Goal: Task Accomplishment & Management: Manage account settings

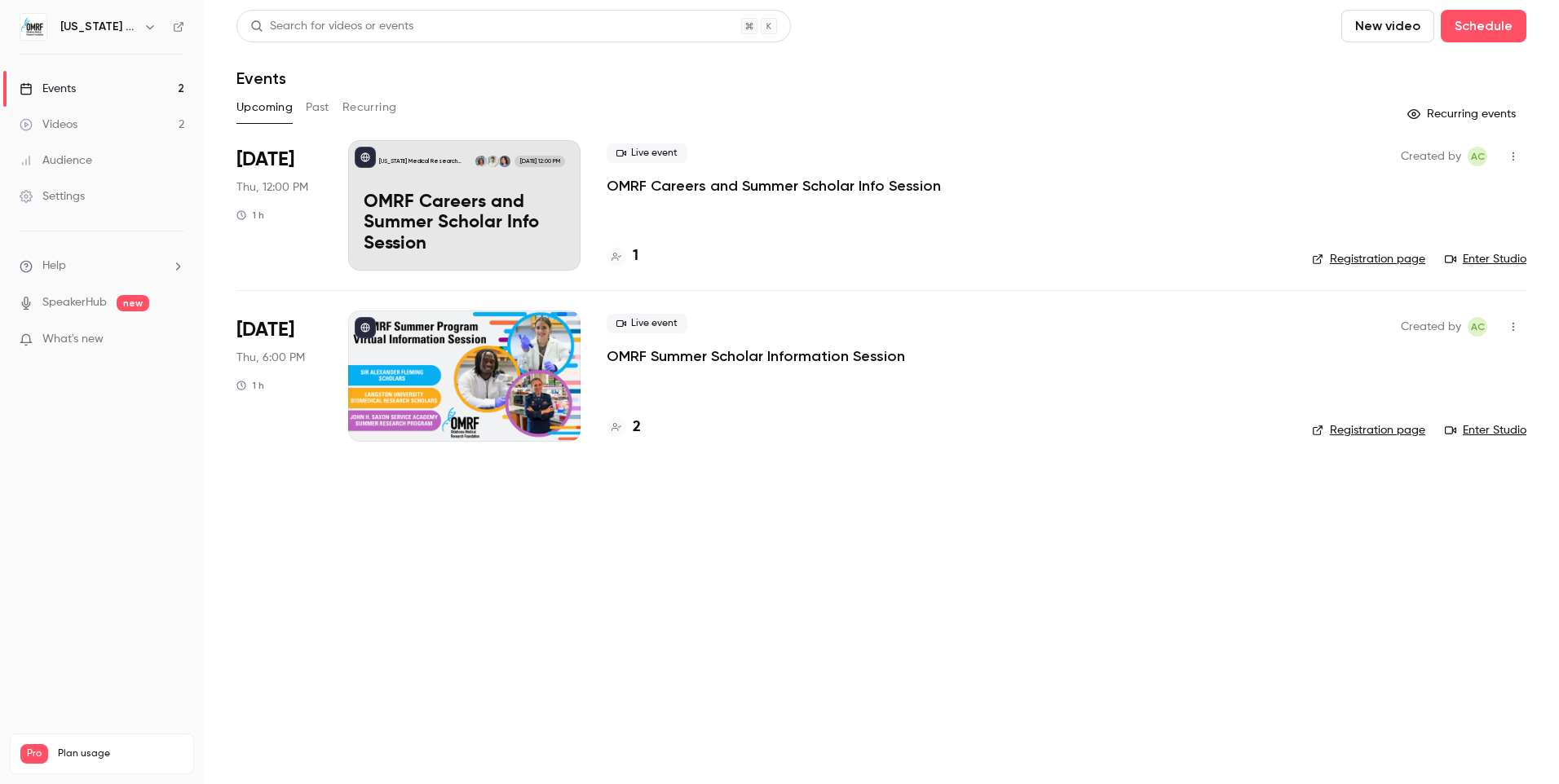
click at [632, 431] on div "2" at bounding box center [623, 427] width 34 height 22
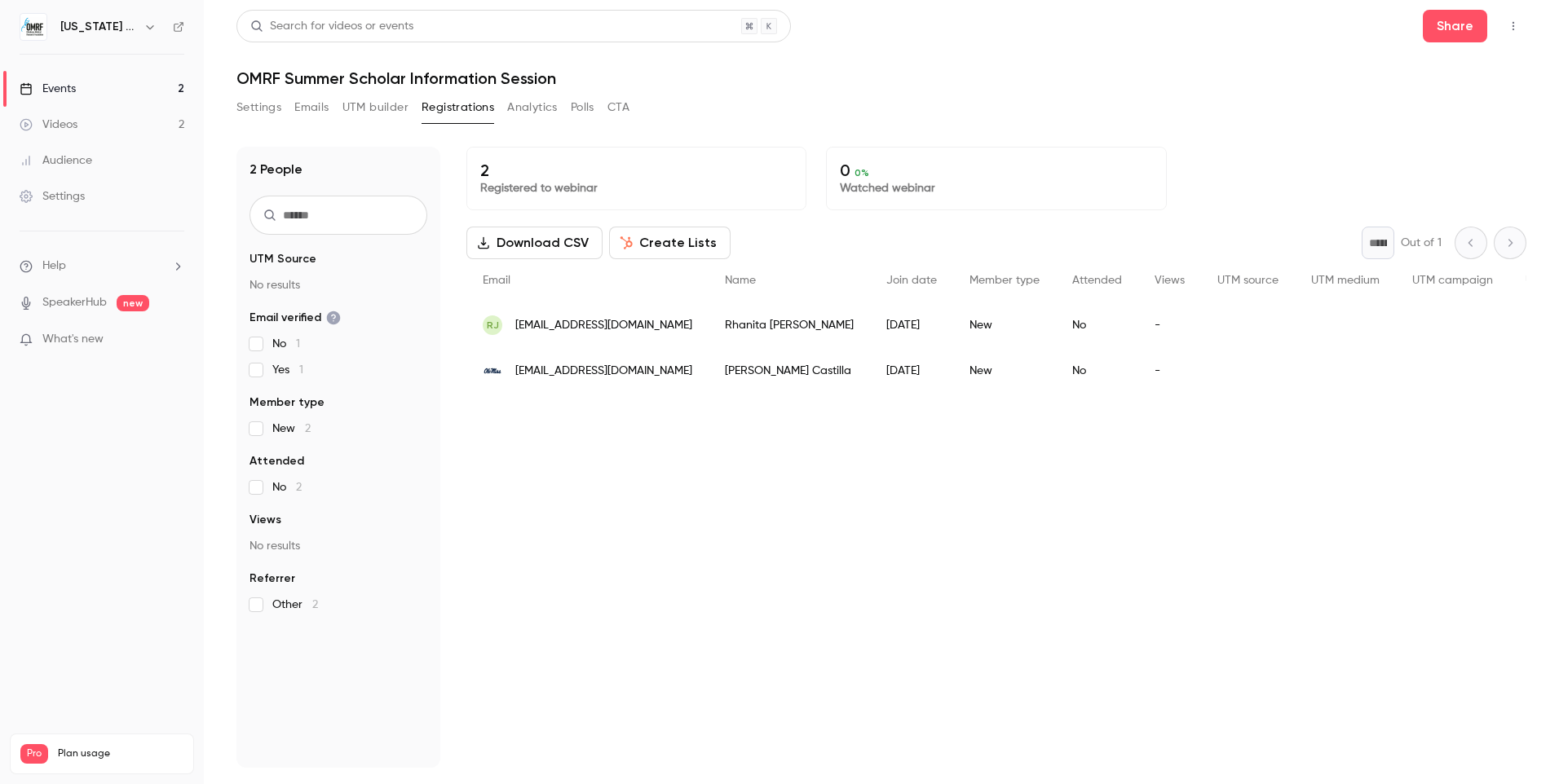
click at [120, 89] on link "Events 2" at bounding box center [102, 88] width 204 height 36
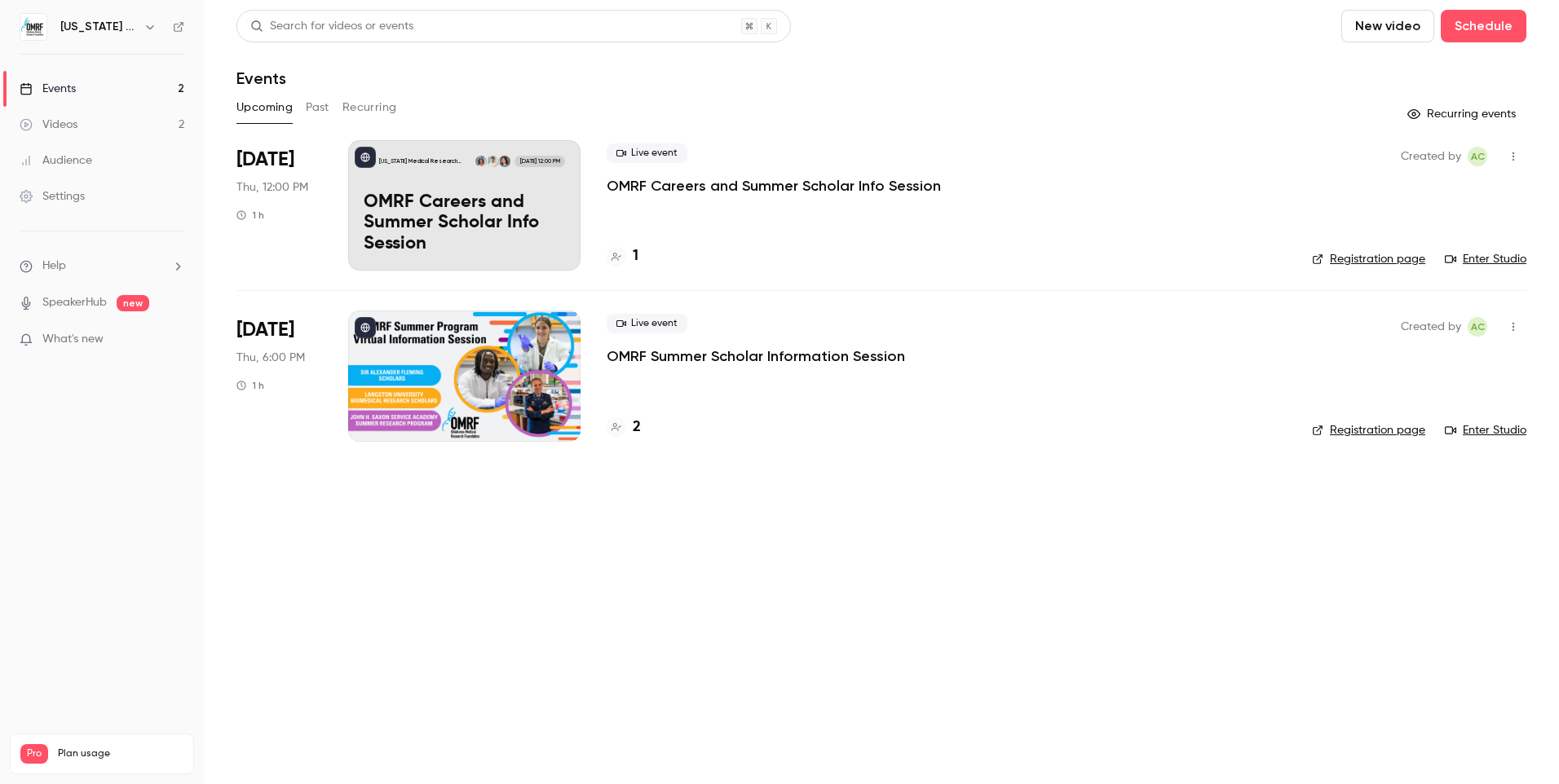
click at [643, 186] on p "OMRF Careers and Summer Scholar Info Session" at bounding box center [774, 186] width 334 height 20
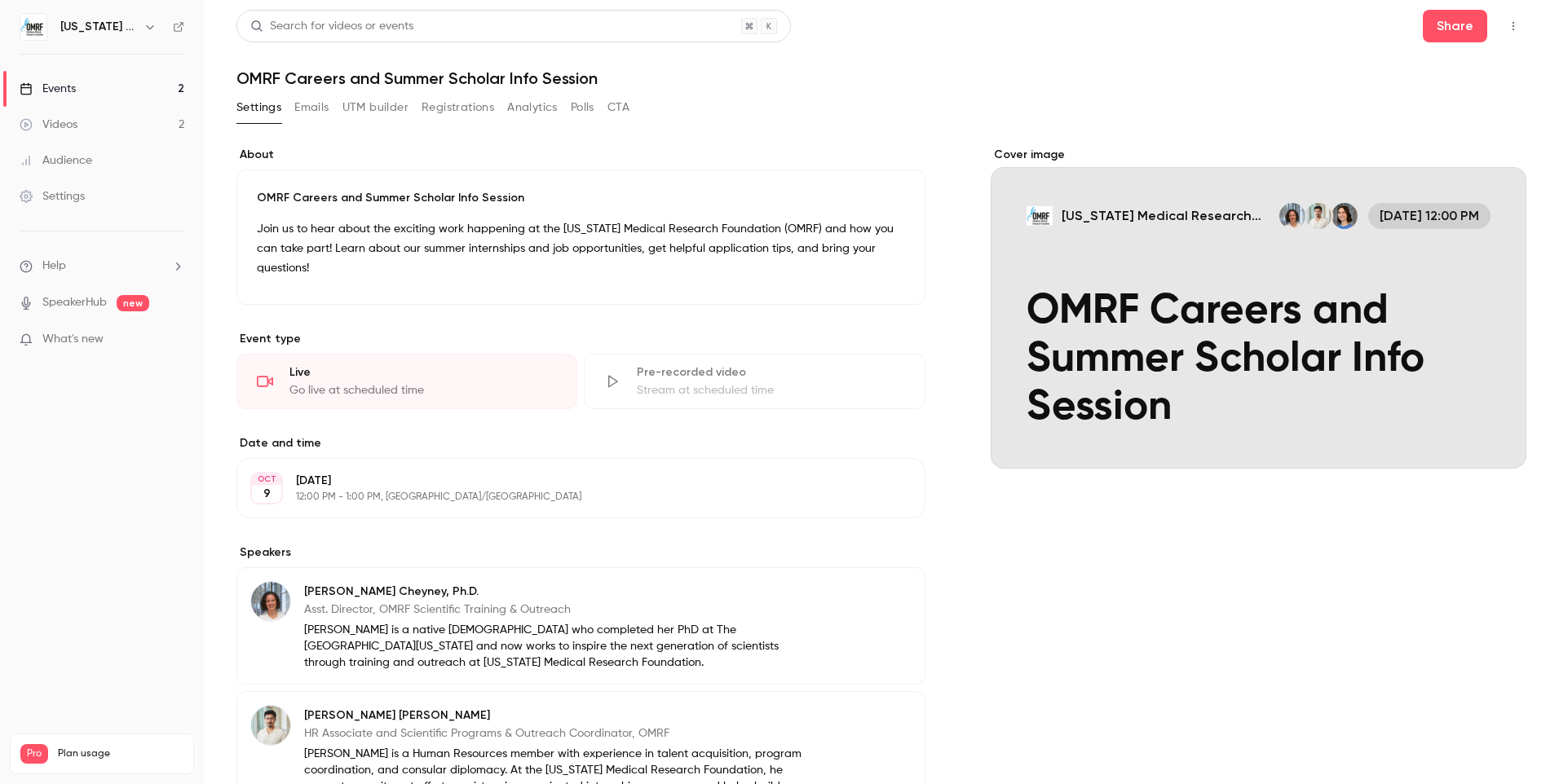
click at [426, 106] on button "Registrations" at bounding box center [458, 107] width 73 height 26
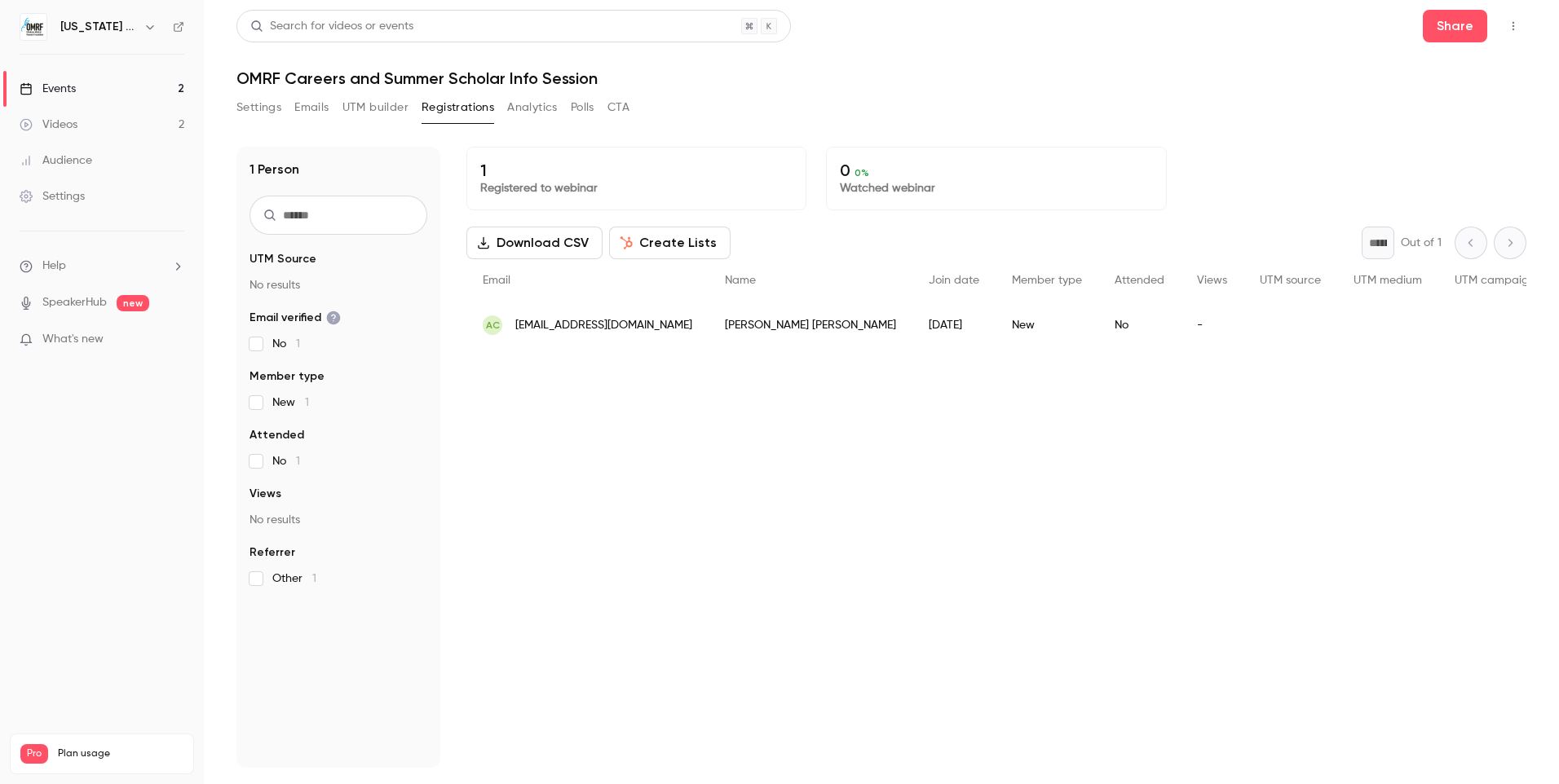
click at [93, 89] on link "Events 2" at bounding box center [102, 88] width 204 height 36
